Goal: Entertainment & Leisure: Browse casually

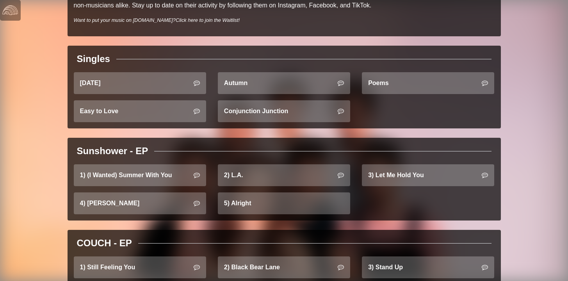
scroll to position [299, 0]
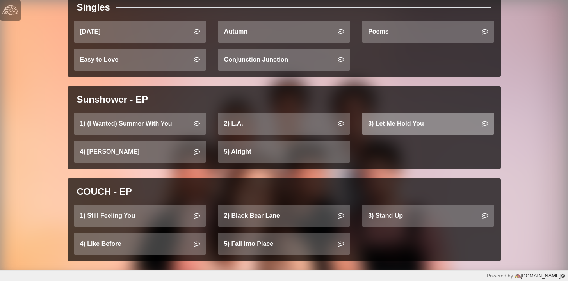
click at [405, 126] on link "3) Let Me Hold You" at bounding box center [428, 124] width 132 height 22
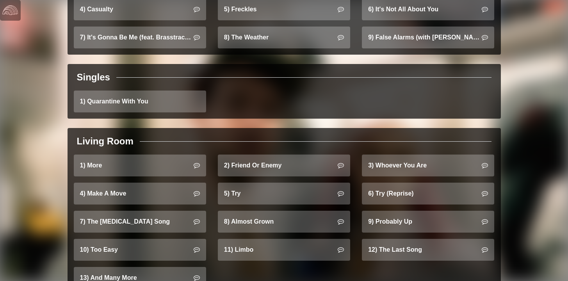
scroll to position [775, 0]
